Goal: Task Accomplishment & Management: Use online tool/utility

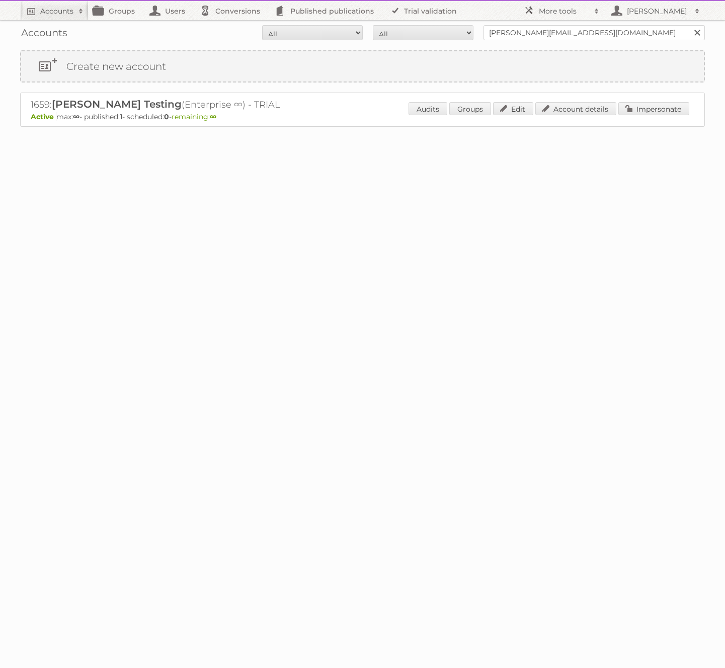
click at [134, 104] on h2 "1659: Maggie Testing (Enterprise ∞) - TRIAL" at bounding box center [207, 104] width 352 height 13
click at [614, 27] on input "maggie@publitas.com" at bounding box center [593, 32] width 221 height 15
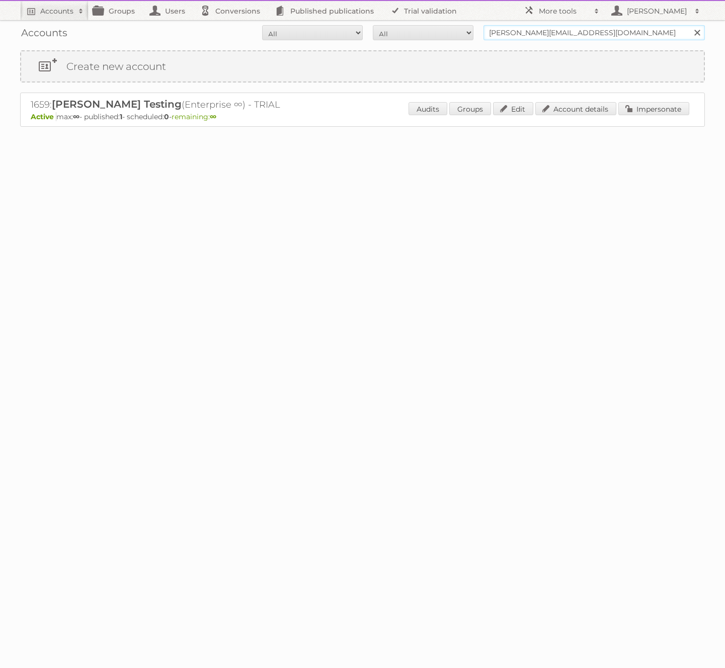
type input "[PERSON_NAME][EMAIL_ADDRESS][DOMAIN_NAME]"
click at [689, 25] on input "Search" at bounding box center [696, 32] width 15 height 15
click at [641, 103] on link "Impersonate" at bounding box center [653, 108] width 71 height 13
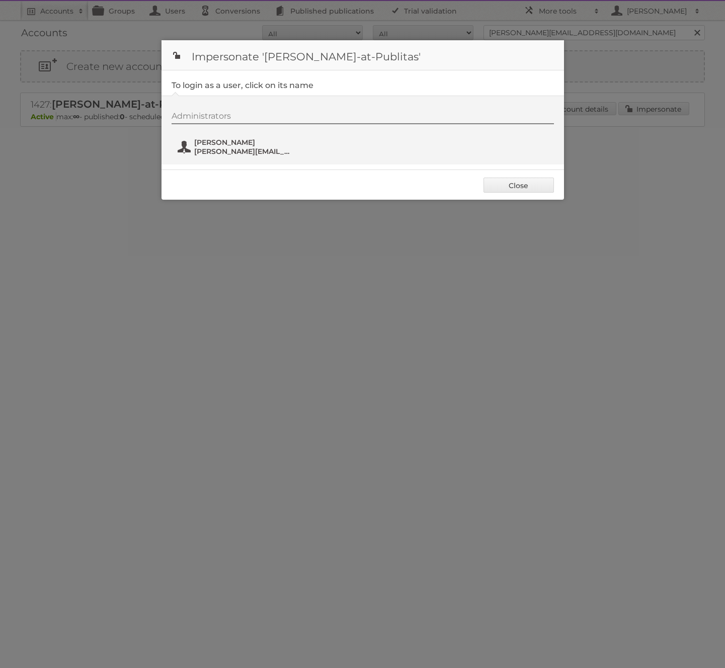
click at [218, 149] on span "[PERSON_NAME][EMAIL_ADDRESS][DOMAIN_NAME]" at bounding box center [243, 151] width 98 height 9
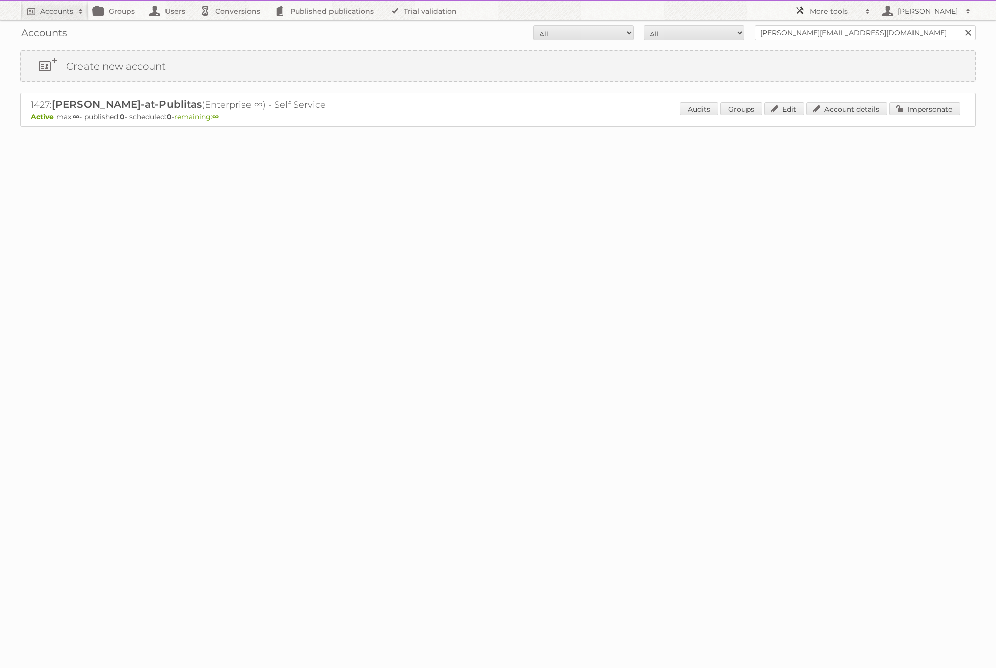
click at [724, 10] on h2 "More tools" at bounding box center [835, 11] width 50 height 10
click at [724, 138] on link "Beta Features" at bounding box center [840, 133] width 100 height 15
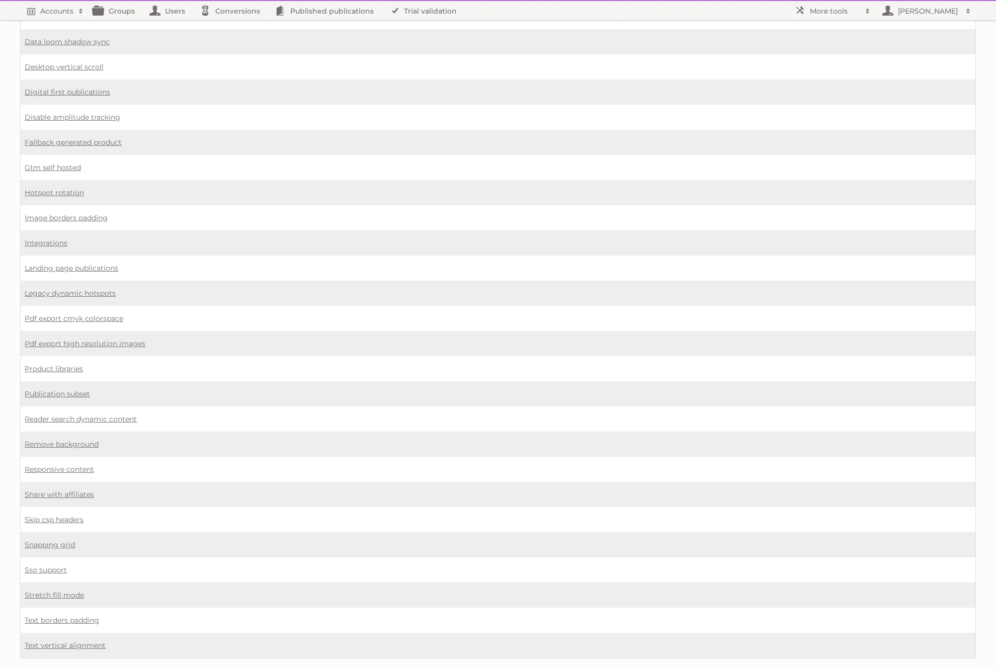
scroll to position [483, 0]
